Goal: Complete application form

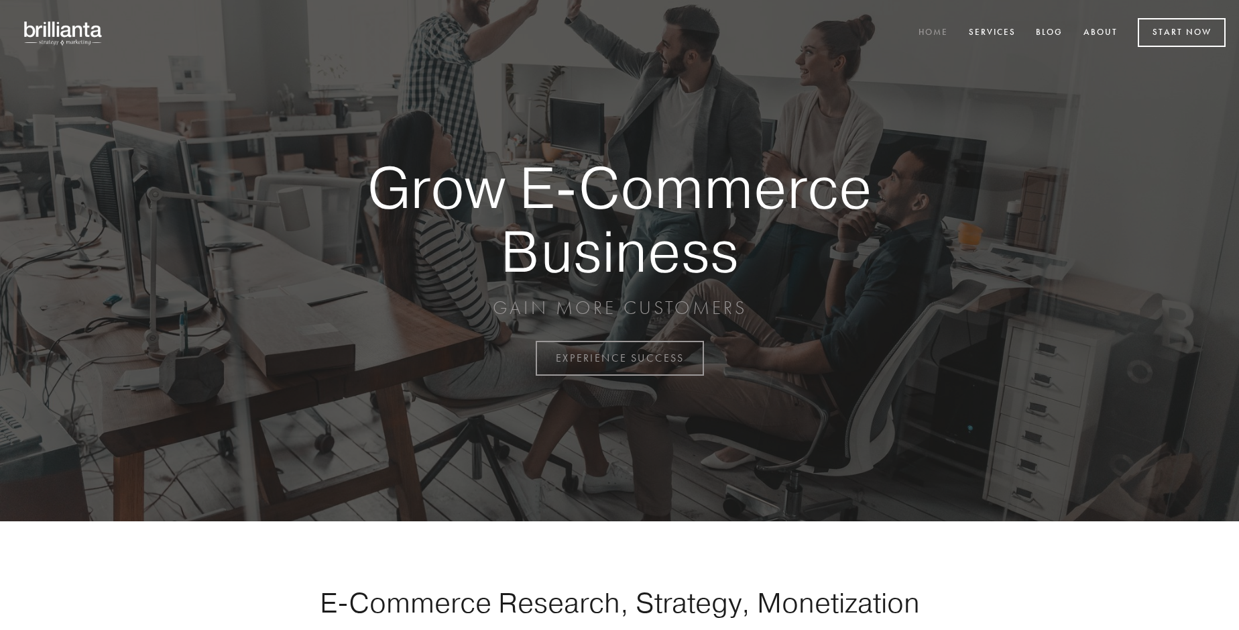
scroll to position [3515, 0]
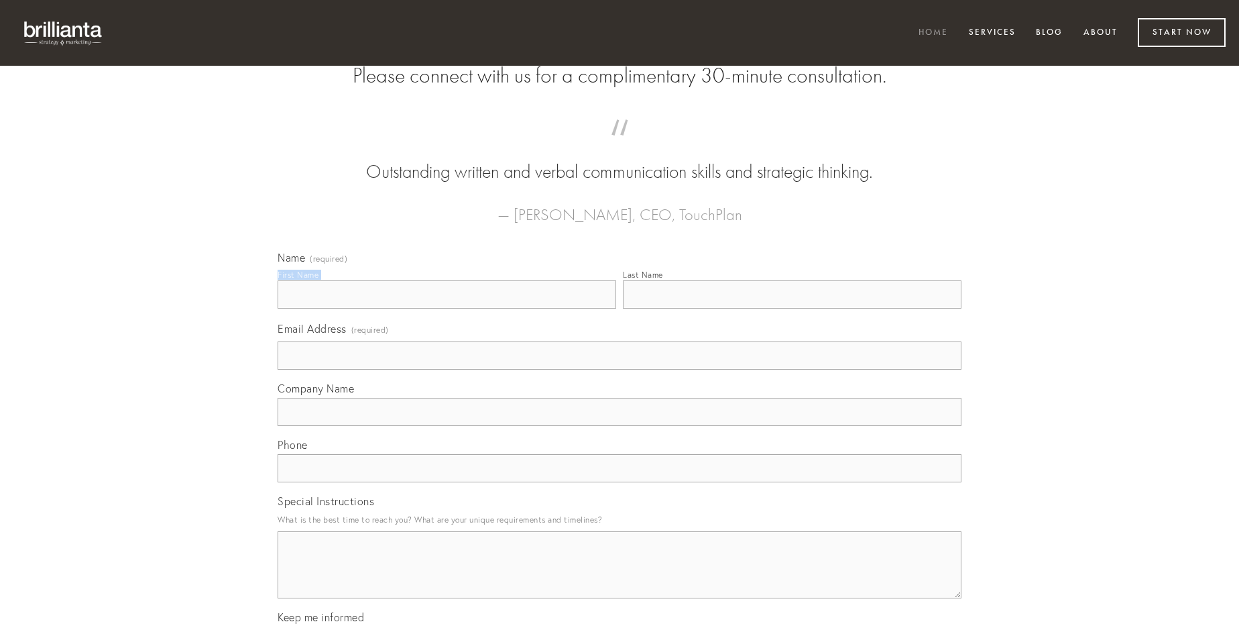
type input "[PERSON_NAME]"
click at [792, 308] on input "Last Name" at bounding box center [792, 294] width 339 height 28
type input "[PERSON_NAME]"
click at [620, 370] on input "Email Address (required)" at bounding box center [620, 355] width 684 height 28
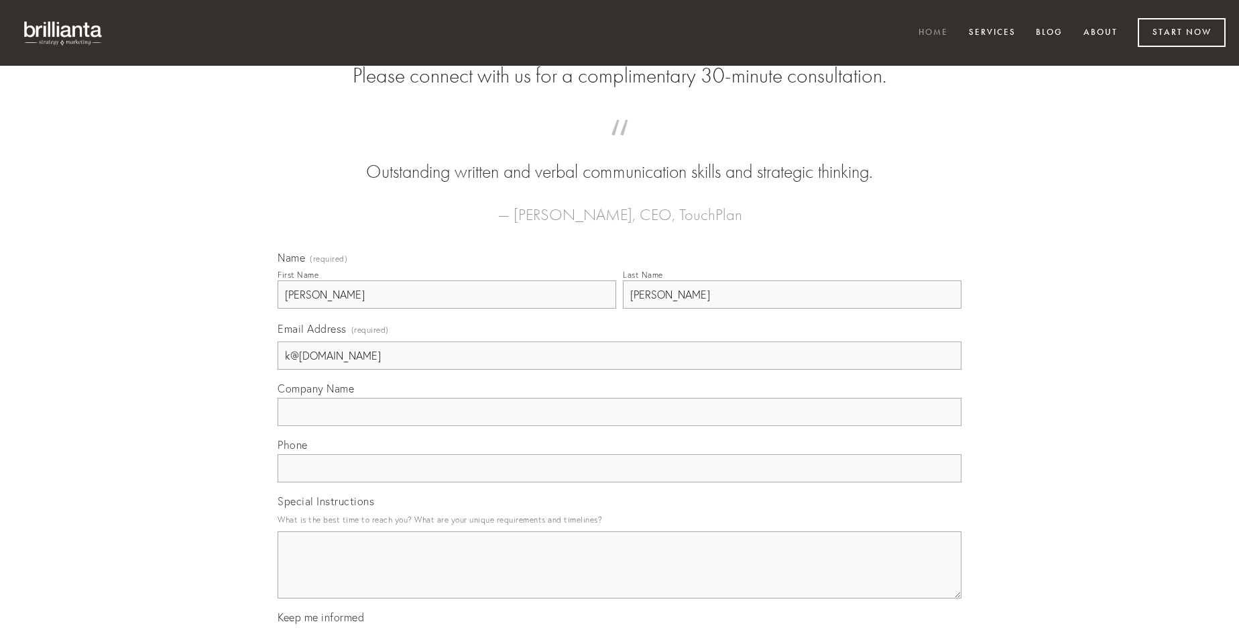
type input "k@[DOMAIN_NAME]"
click at [620, 426] on input "Company Name" at bounding box center [620, 412] width 684 height 28
type input "cohaero"
click at [620, 482] on input "text" at bounding box center [620, 468] width 684 height 28
click at [620, 577] on textarea "Special Instructions" at bounding box center [620, 564] width 684 height 67
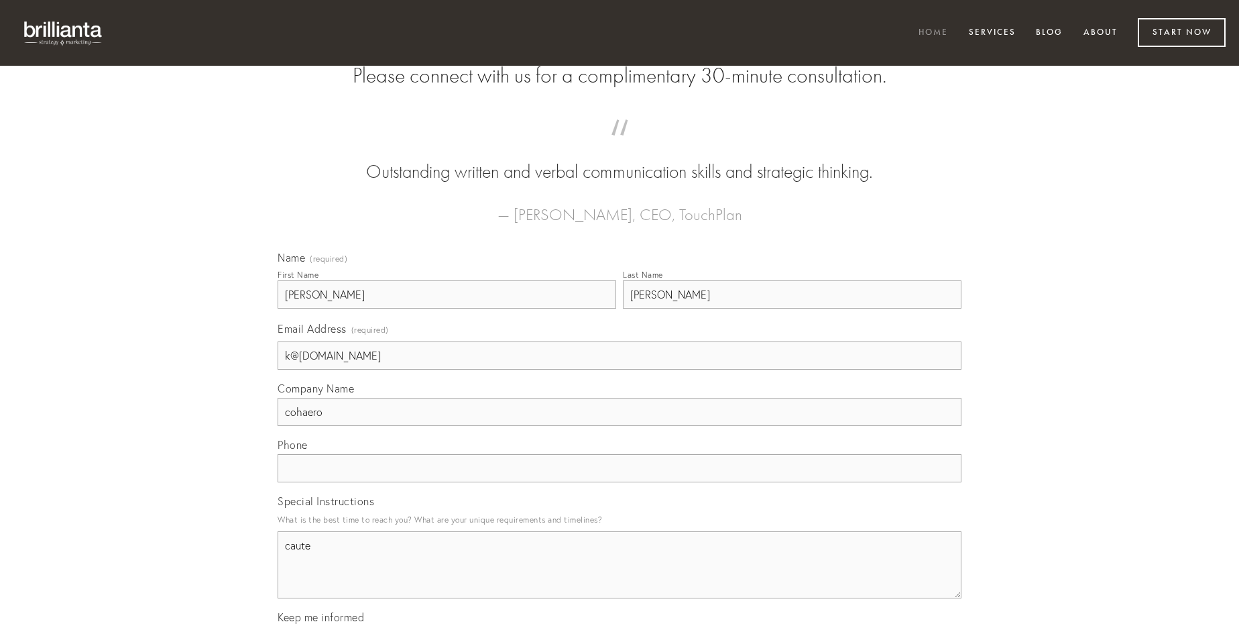
type textarea "caute"
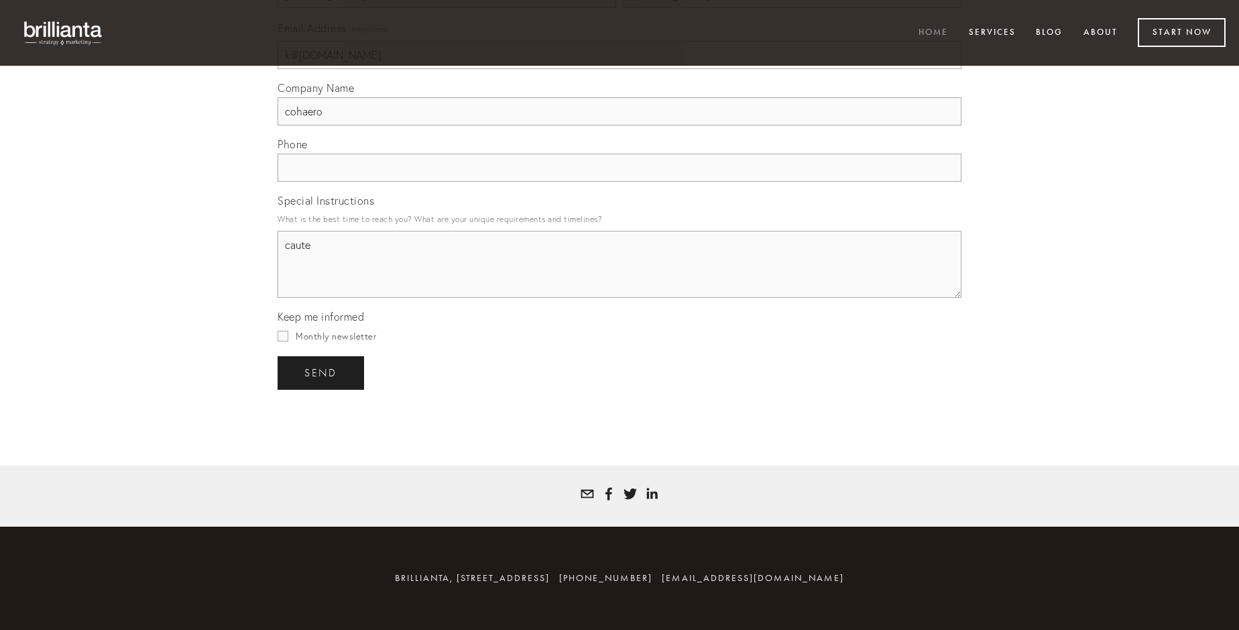
click at [322, 372] on span "send" at bounding box center [320, 373] width 33 height 12
